Goal: Task Accomplishment & Management: Use online tool/utility

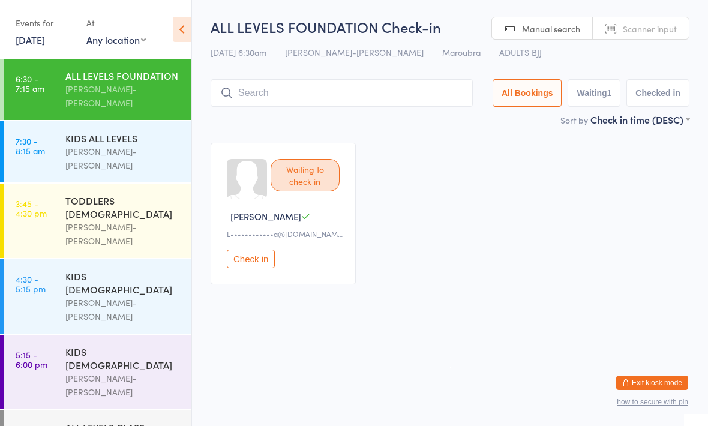
click at [148, 92] on div "[PERSON_NAME]-[PERSON_NAME]" at bounding box center [123, 96] width 116 height 28
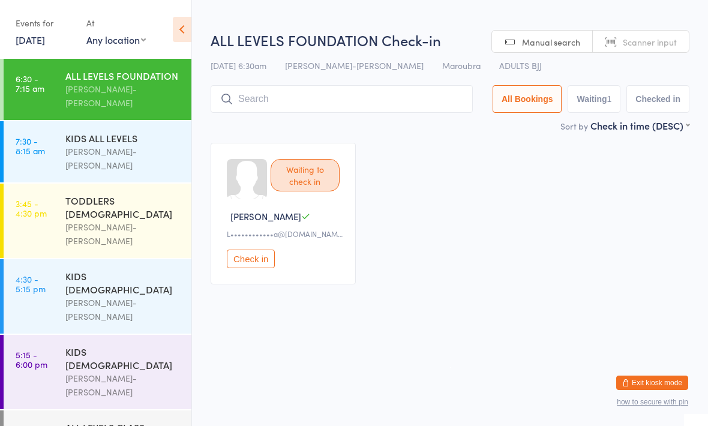
click at [399, 101] on input "search" at bounding box center [342, 99] width 262 height 28
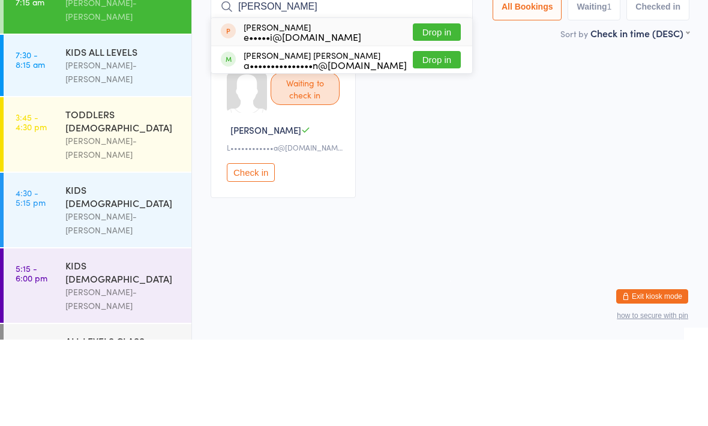
type input "[PERSON_NAME]"
click at [436, 137] on button "Drop in" at bounding box center [437, 145] width 48 height 17
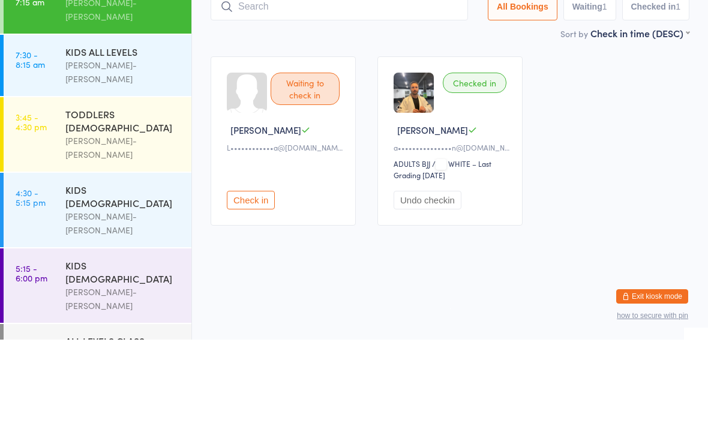
click at [613, 132] on div "Waiting to check in Leo D L••••••••••••a@[DOMAIN_NAME] Check in Checked in [PER…" at bounding box center [450, 227] width 501 height 191
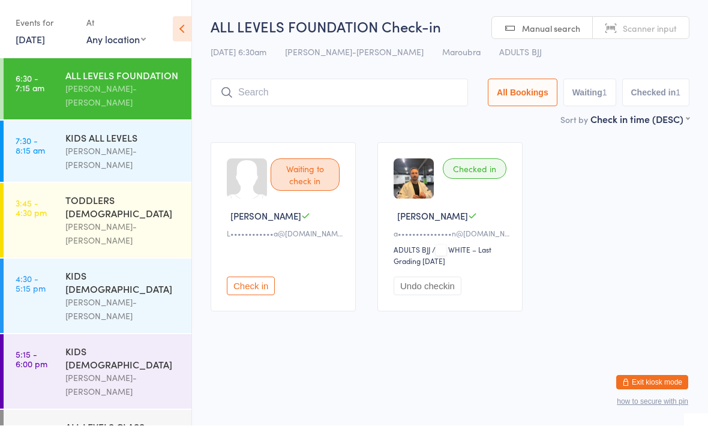
click at [268, 106] on input "search" at bounding box center [340, 93] width 258 height 28
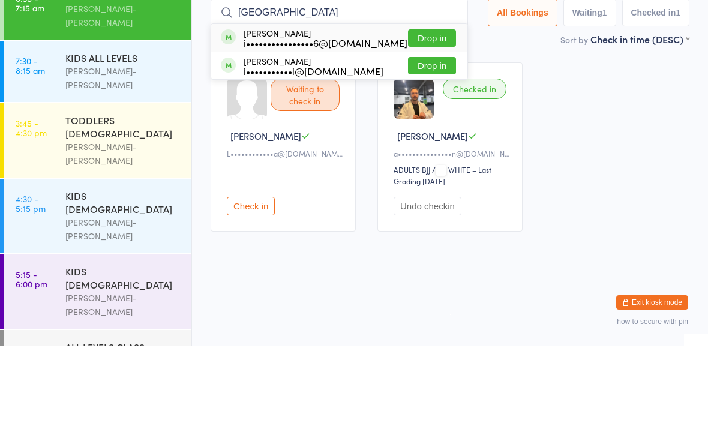
type input "[GEOGRAPHIC_DATA]"
click at [421, 137] on button "Drop in" at bounding box center [432, 145] width 48 height 17
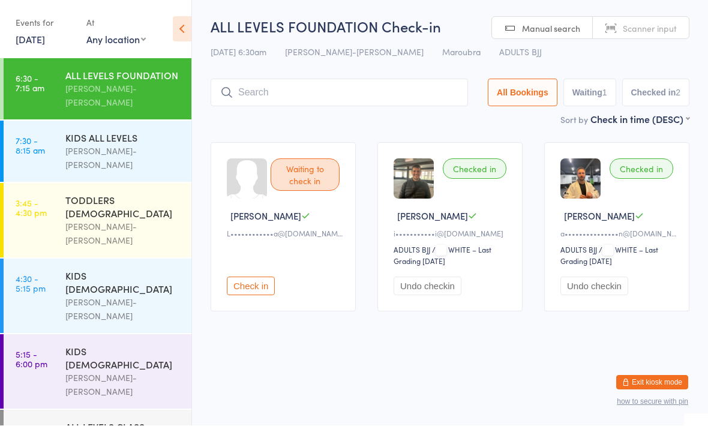
click at [390, 77] on div "ALL LEVELS FOUNDATION Check-in [DATE] 6:30am [PERSON_NAME]-Jitsu Maroubra Marou…" at bounding box center [450, 65] width 479 height 96
click at [363, 100] on input "search" at bounding box center [340, 93] width 258 height 28
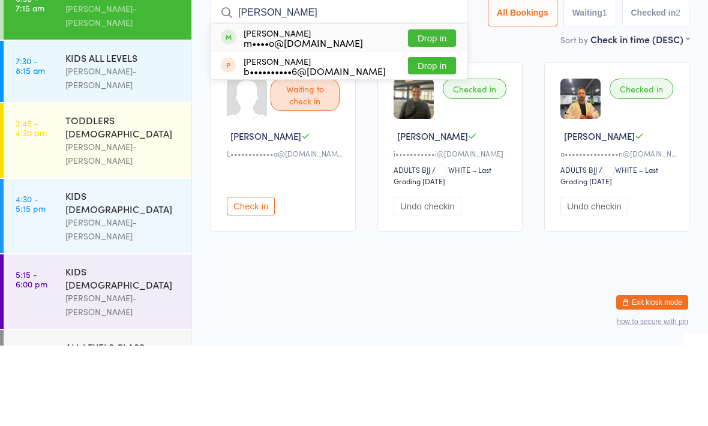
type input "[PERSON_NAME]"
click at [423, 110] on button "Drop in" at bounding box center [432, 118] width 48 height 17
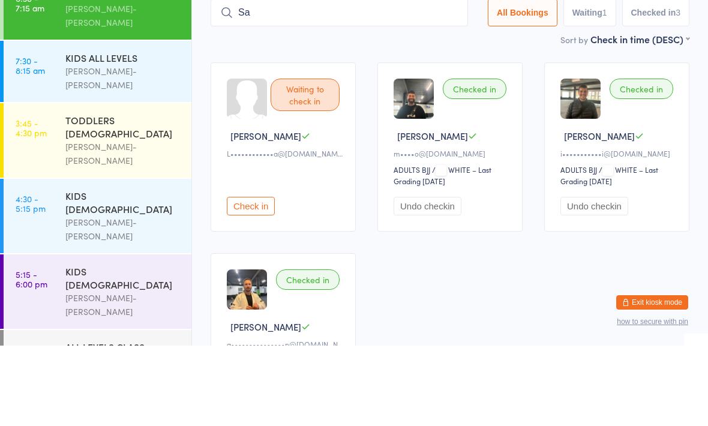
type input "S"
